Goal: Task Accomplishment & Management: Manage account settings

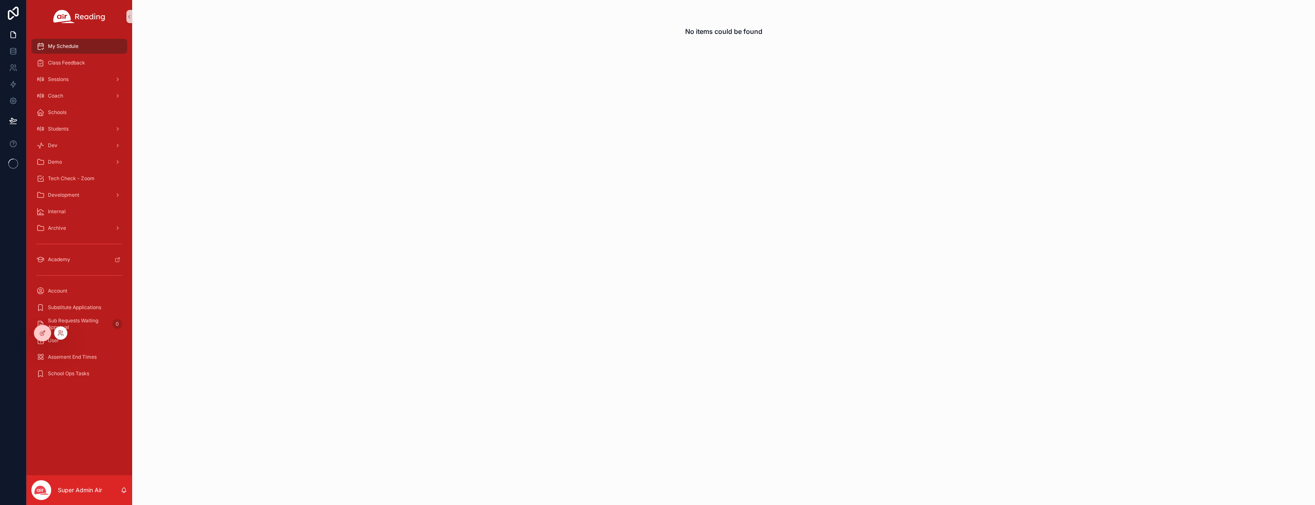
click at [56, 334] on div at bounding box center [60, 332] width 13 height 13
click at [59, 334] on icon at bounding box center [60, 333] width 7 height 7
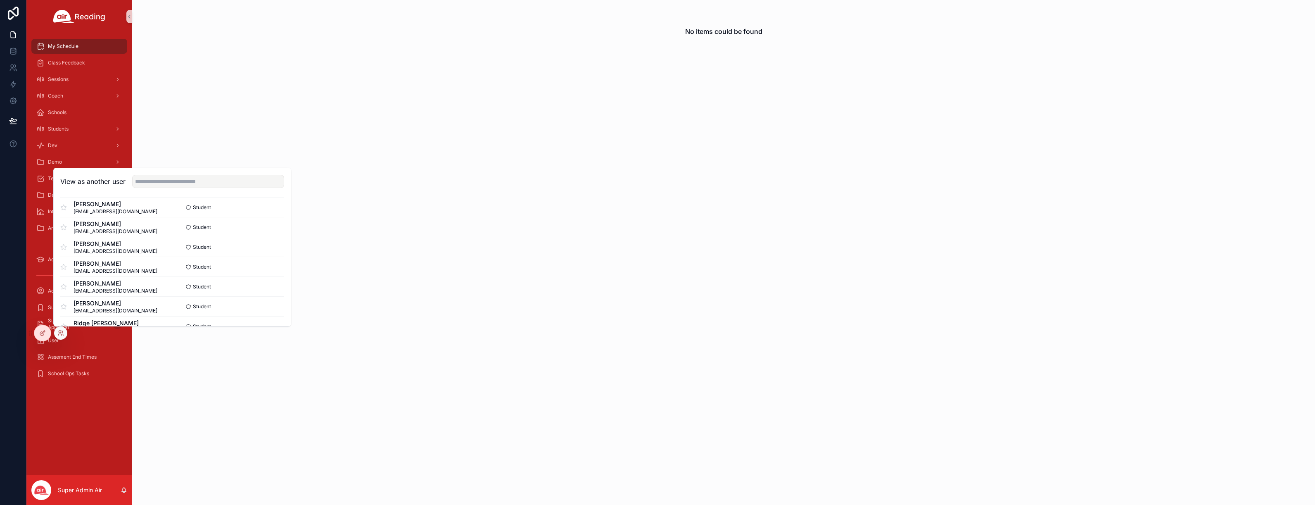
scroll to position [1301, 0]
click at [274, 280] on button "Select" at bounding box center [273, 279] width 21 height 12
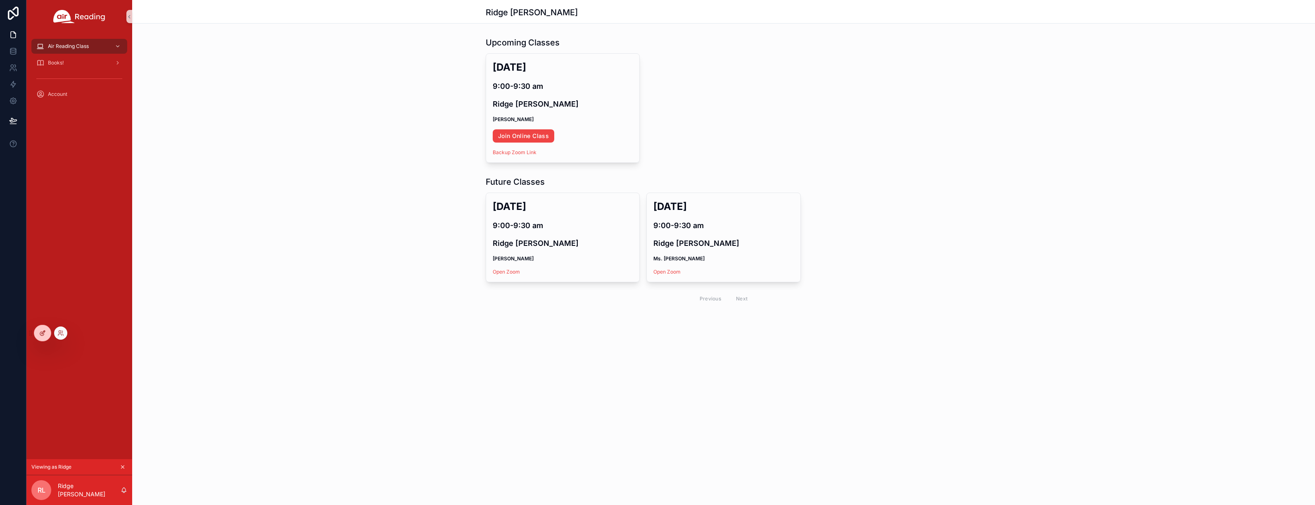
click at [45, 334] on icon at bounding box center [42, 333] width 7 height 7
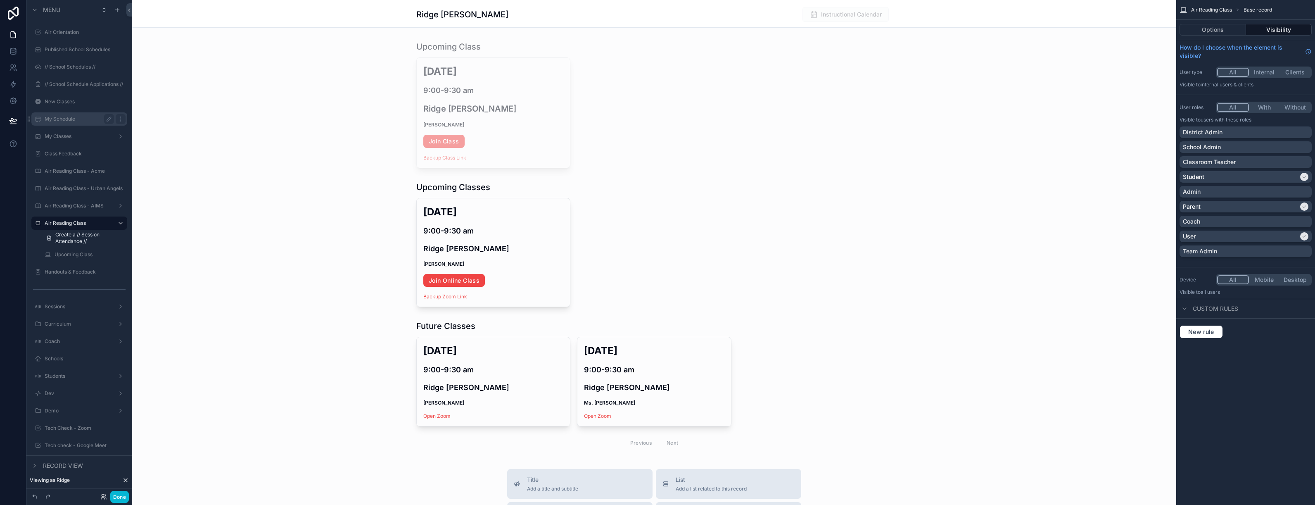
click at [83, 121] on label "My Schedule" at bounding box center [78, 119] width 66 height 7
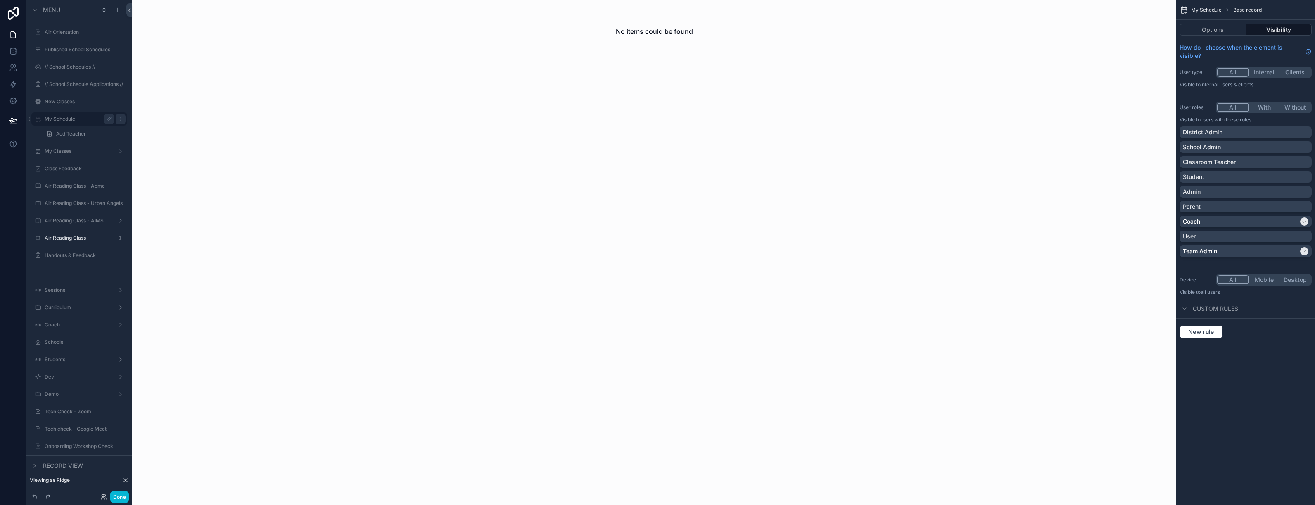
click at [1240, 107] on button "All" at bounding box center [1233, 107] width 32 height 9
click at [1246, 171] on div "Student" at bounding box center [1246, 177] width 132 height 12
click at [122, 495] on button "Done" at bounding box center [119, 497] width 19 height 12
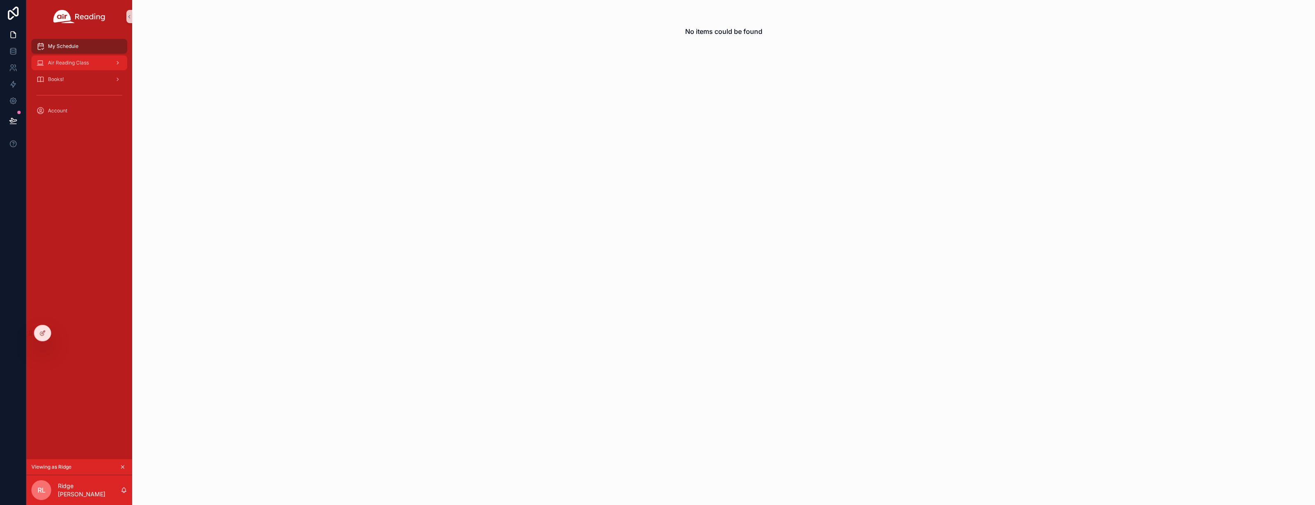
click at [73, 65] on span "Air Reading Class" at bounding box center [68, 62] width 41 height 7
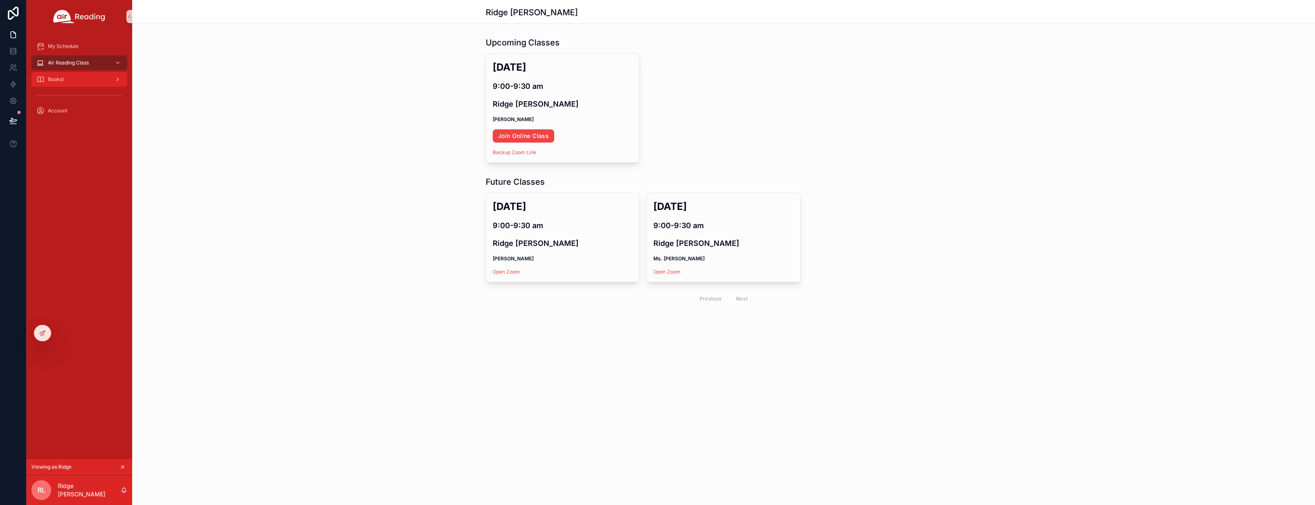
click at [73, 82] on div "Books!" at bounding box center [79, 79] width 86 height 13
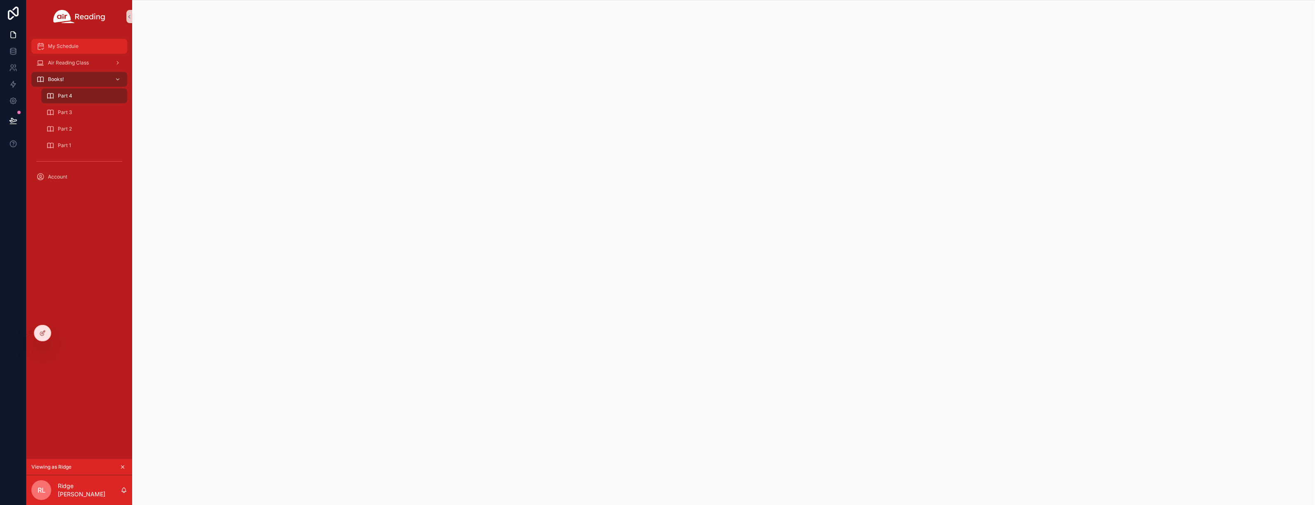
click at [67, 45] on span "My Schedule" at bounding box center [63, 46] width 31 height 7
click at [71, 198] on div "My Schedule Air Reading Class Books! Account" at bounding box center [79, 246] width 106 height 426
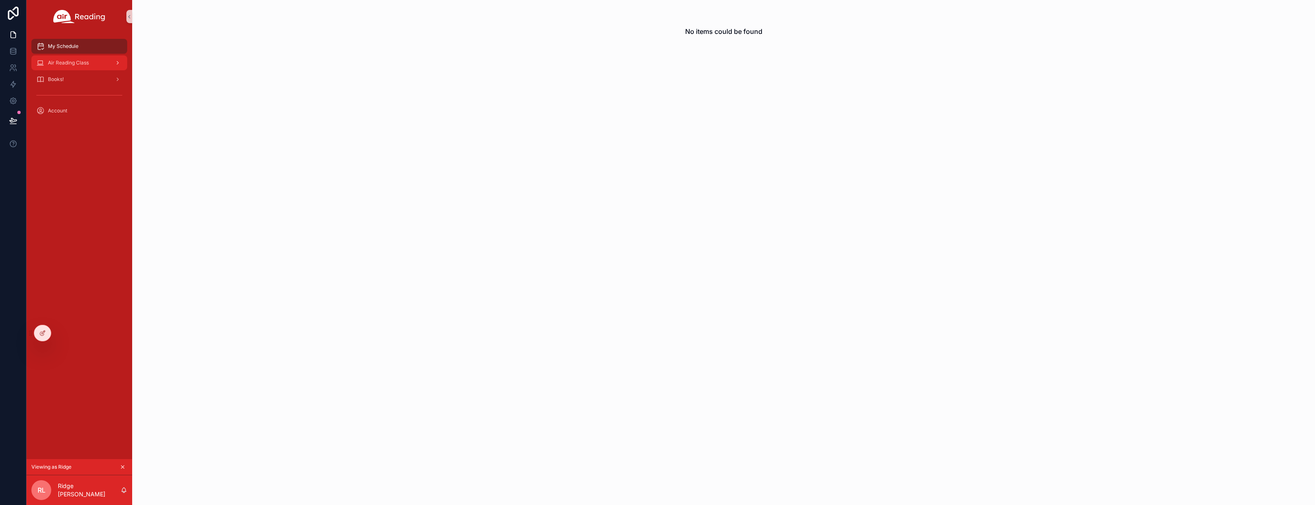
click at [62, 63] on span "Air Reading Class" at bounding box center [68, 62] width 41 height 7
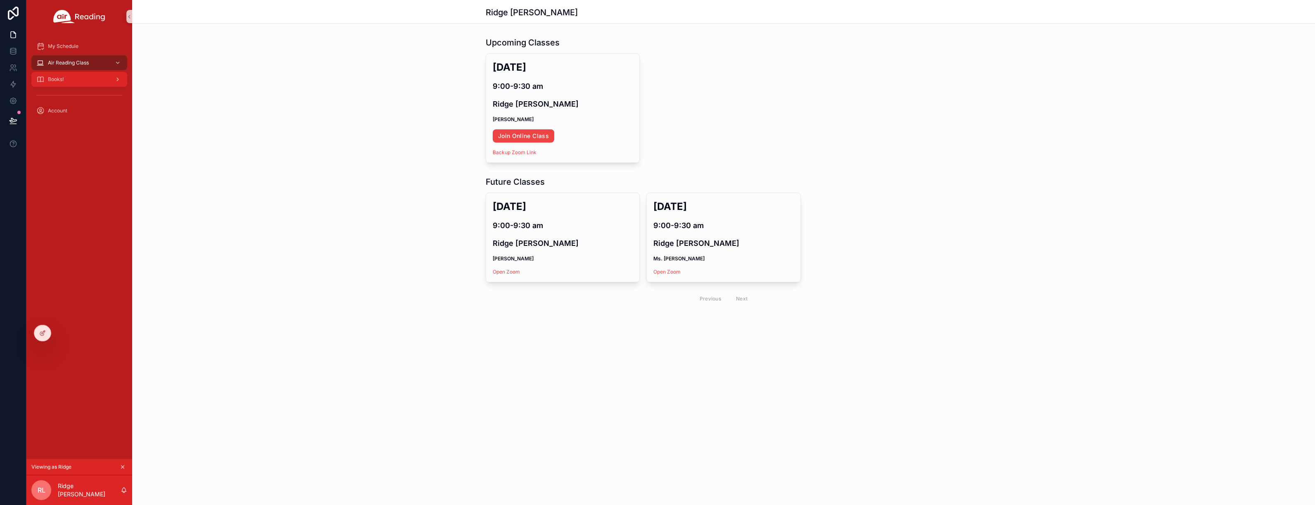
click at [58, 78] on span "Books!" at bounding box center [56, 79] width 16 height 7
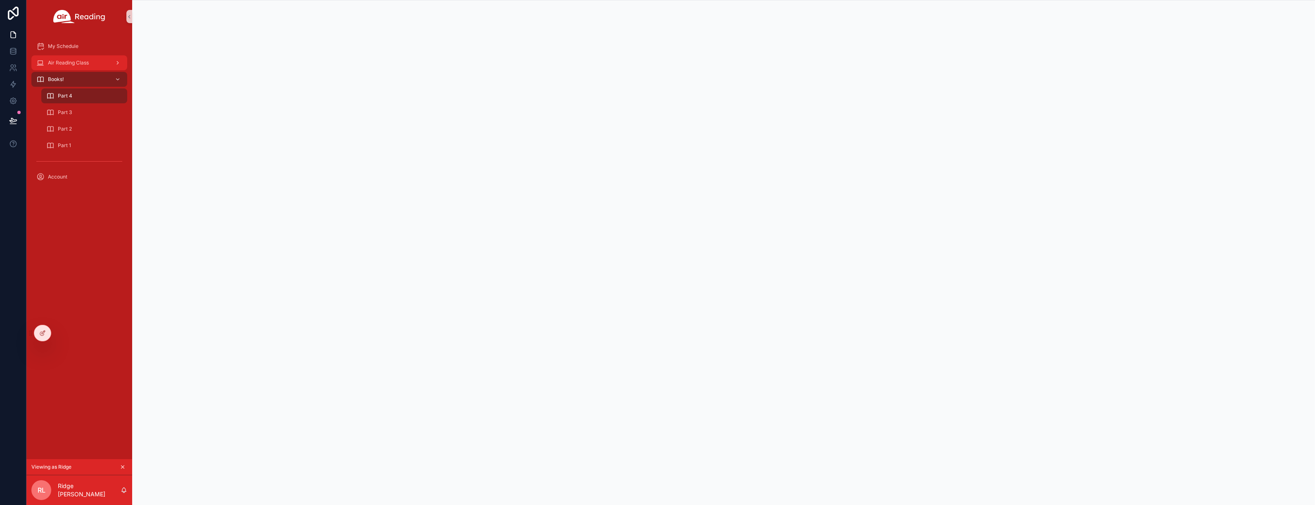
click at [58, 62] on span "Air Reading Class" at bounding box center [68, 62] width 41 height 7
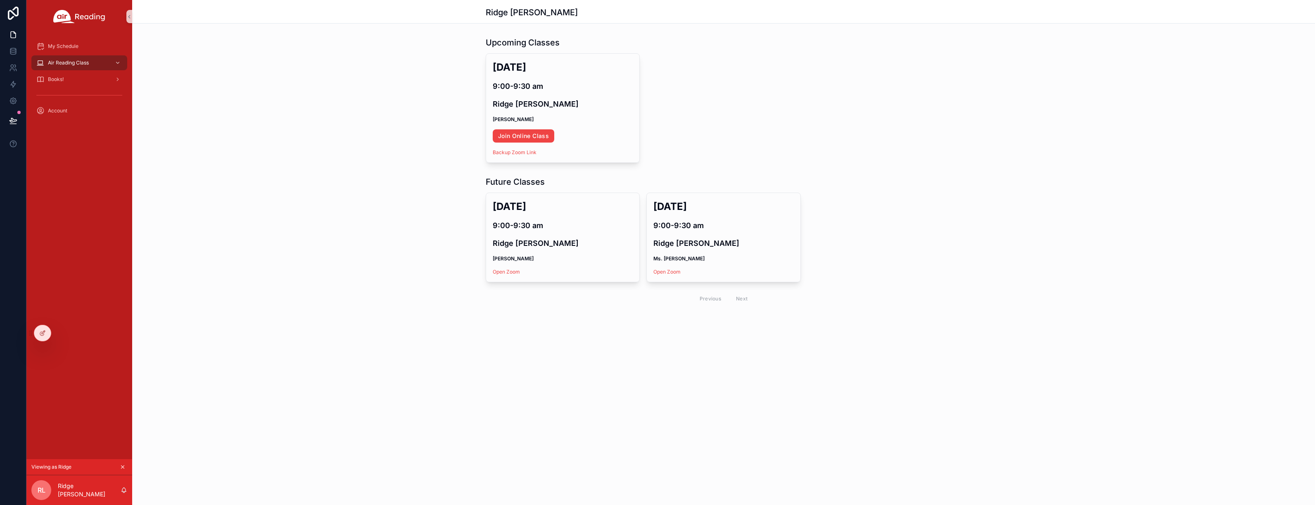
click at [61, 252] on div "My Schedule Air Reading Class Books! Account" at bounding box center [79, 246] width 106 height 426
click at [66, 47] on span "My Schedule" at bounding box center [63, 46] width 31 height 7
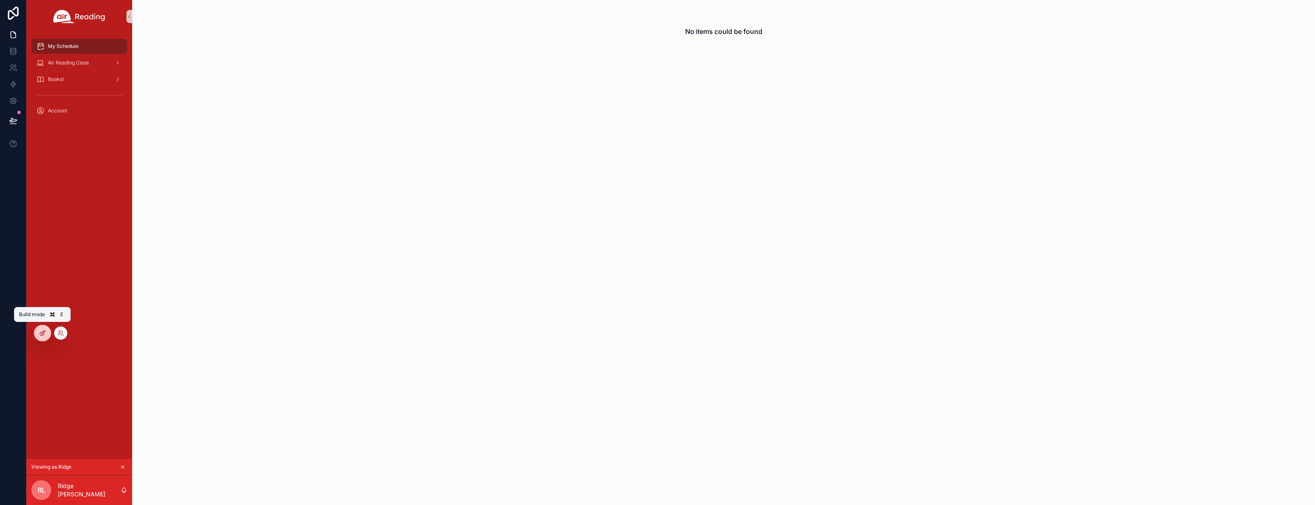
click at [43, 332] on icon at bounding box center [43, 331] width 3 height 3
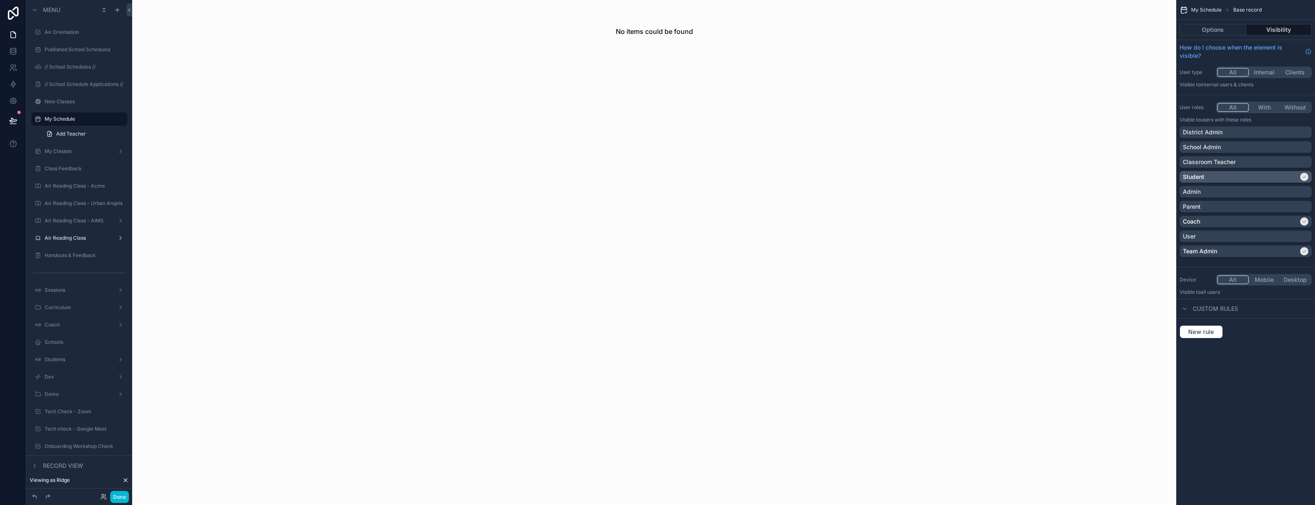
click at [1262, 179] on div "Student" at bounding box center [1241, 177] width 116 height 8
click at [120, 496] on button "Done" at bounding box center [119, 497] width 19 height 12
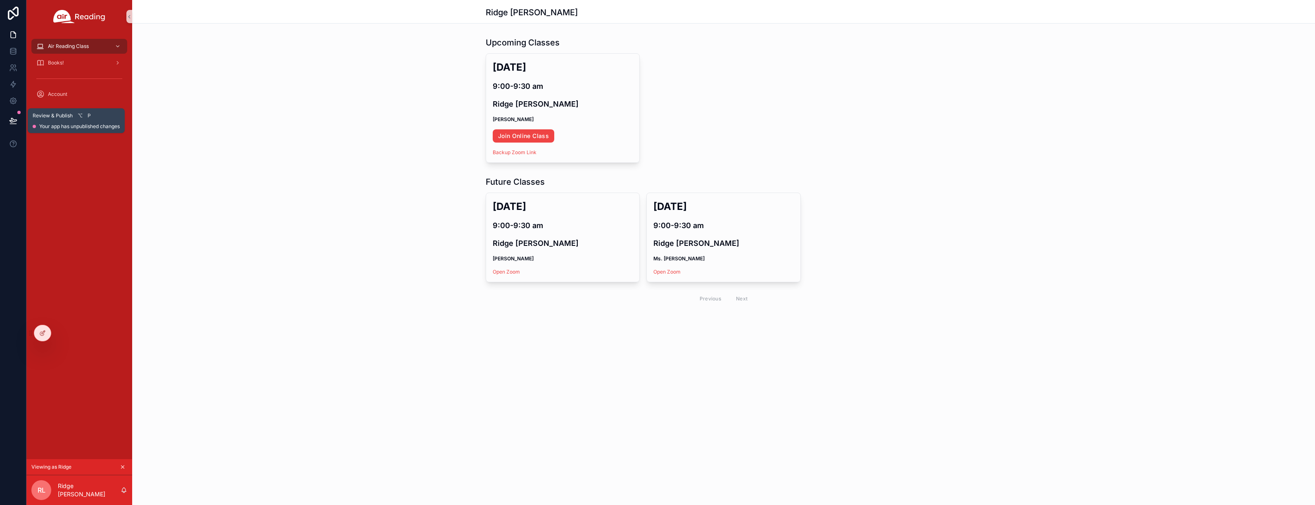
click at [17, 121] on button at bounding box center [13, 120] width 18 height 23
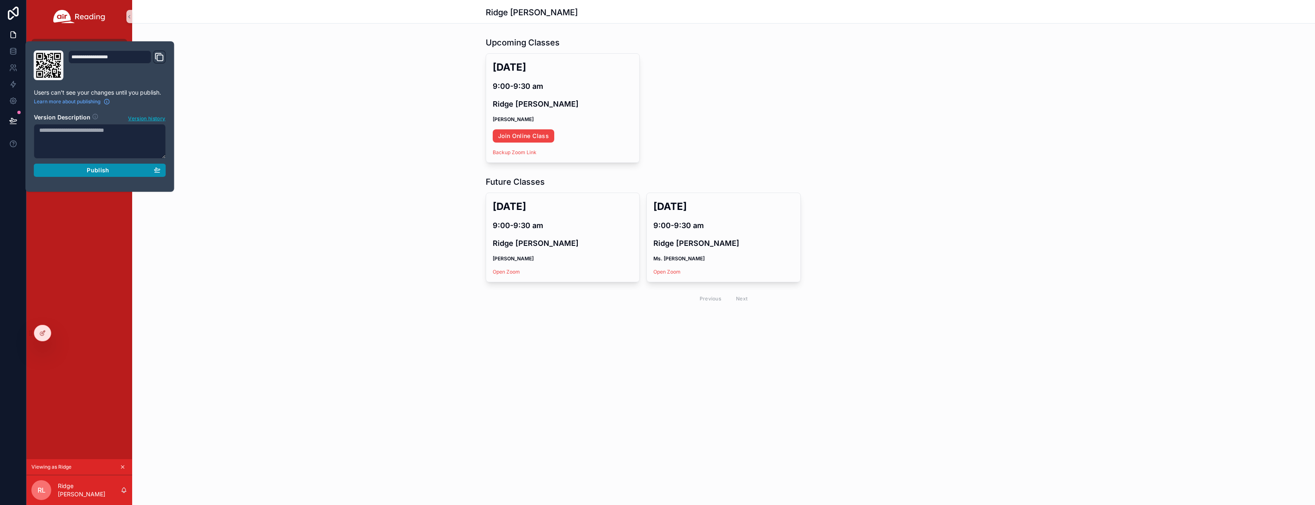
click at [100, 171] on span "Publish" at bounding box center [98, 169] width 22 height 7
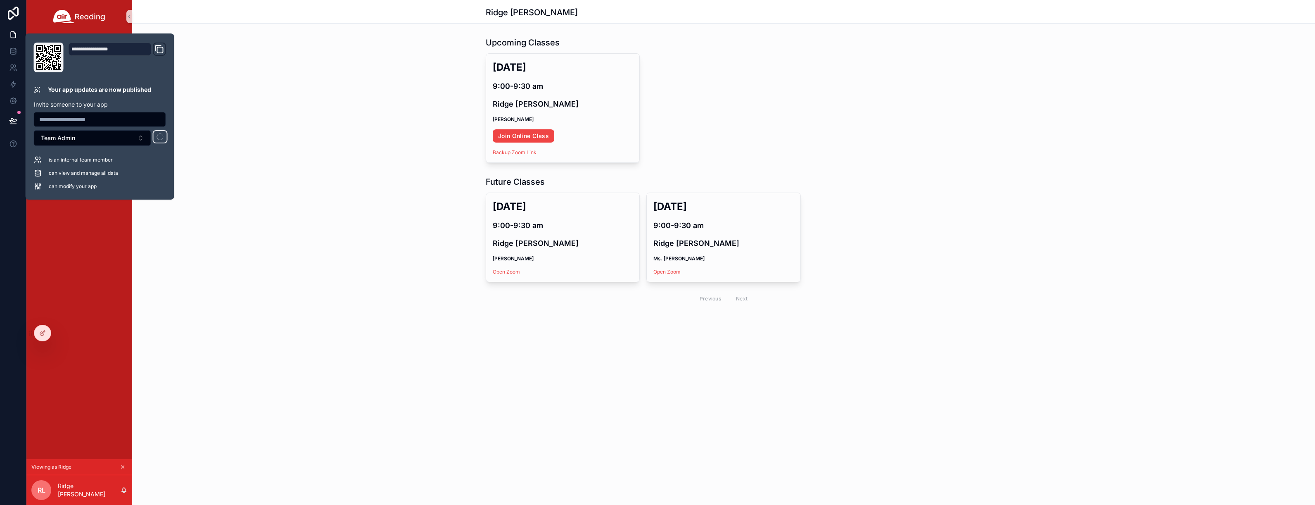
click at [89, 244] on div "Air Reading Class Books! Account" at bounding box center [79, 246] width 106 height 426
